Goal: Task Accomplishment & Management: Use online tool/utility

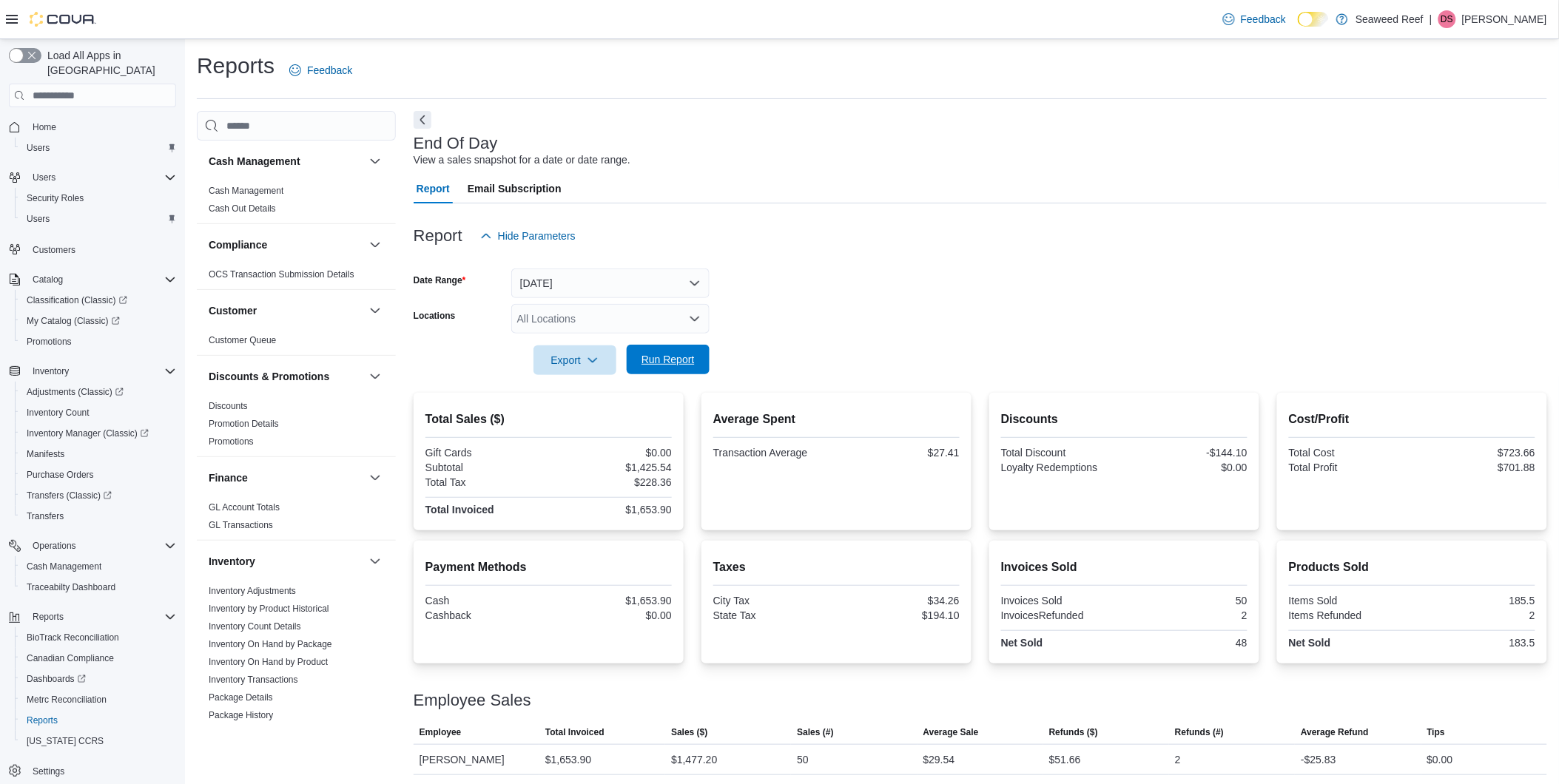
click at [697, 366] on span "Run Report" at bounding box center [668, 359] width 65 height 29
